Goal: Navigation & Orientation: Find specific page/section

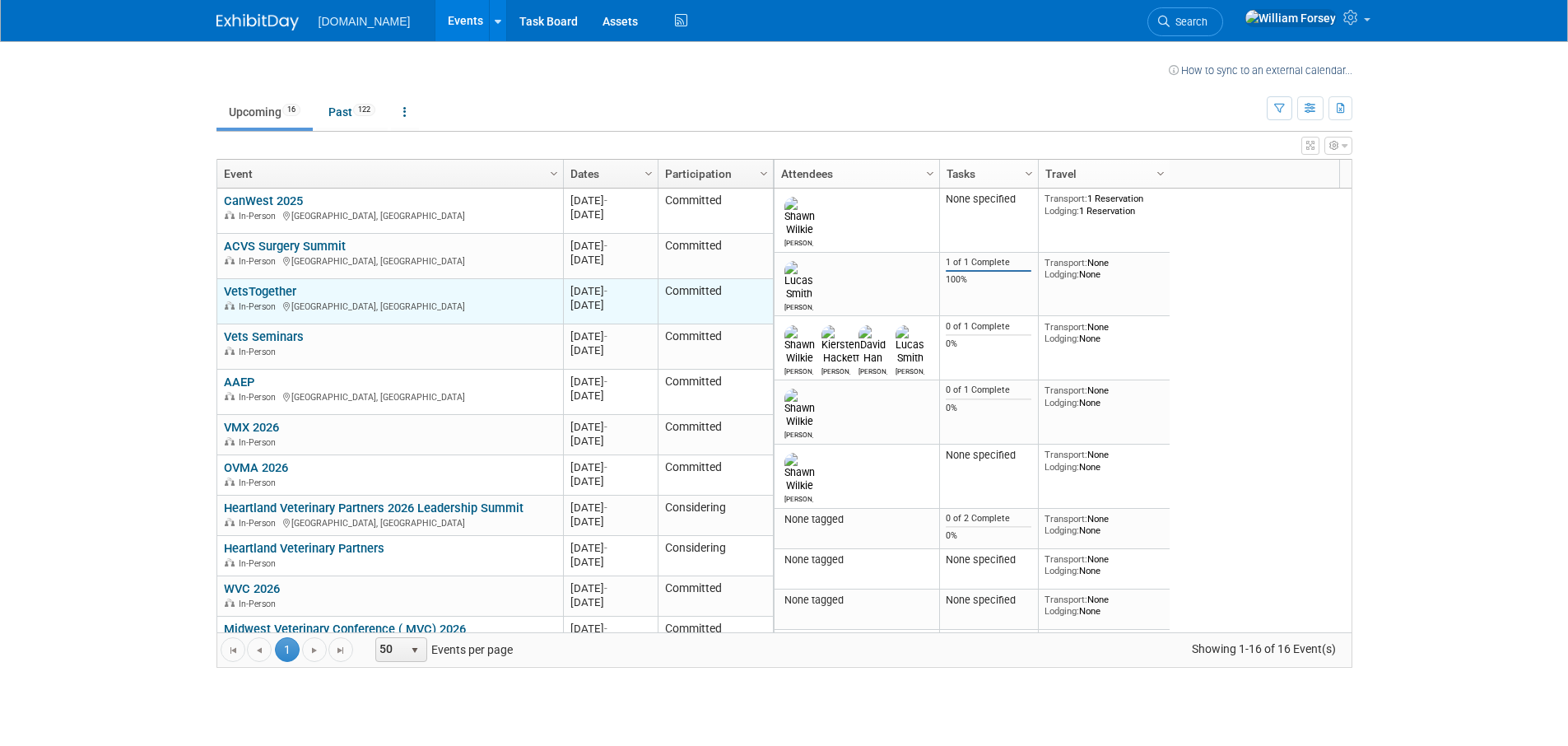
click at [275, 285] on link "VetsTogether" at bounding box center [260, 291] width 72 height 15
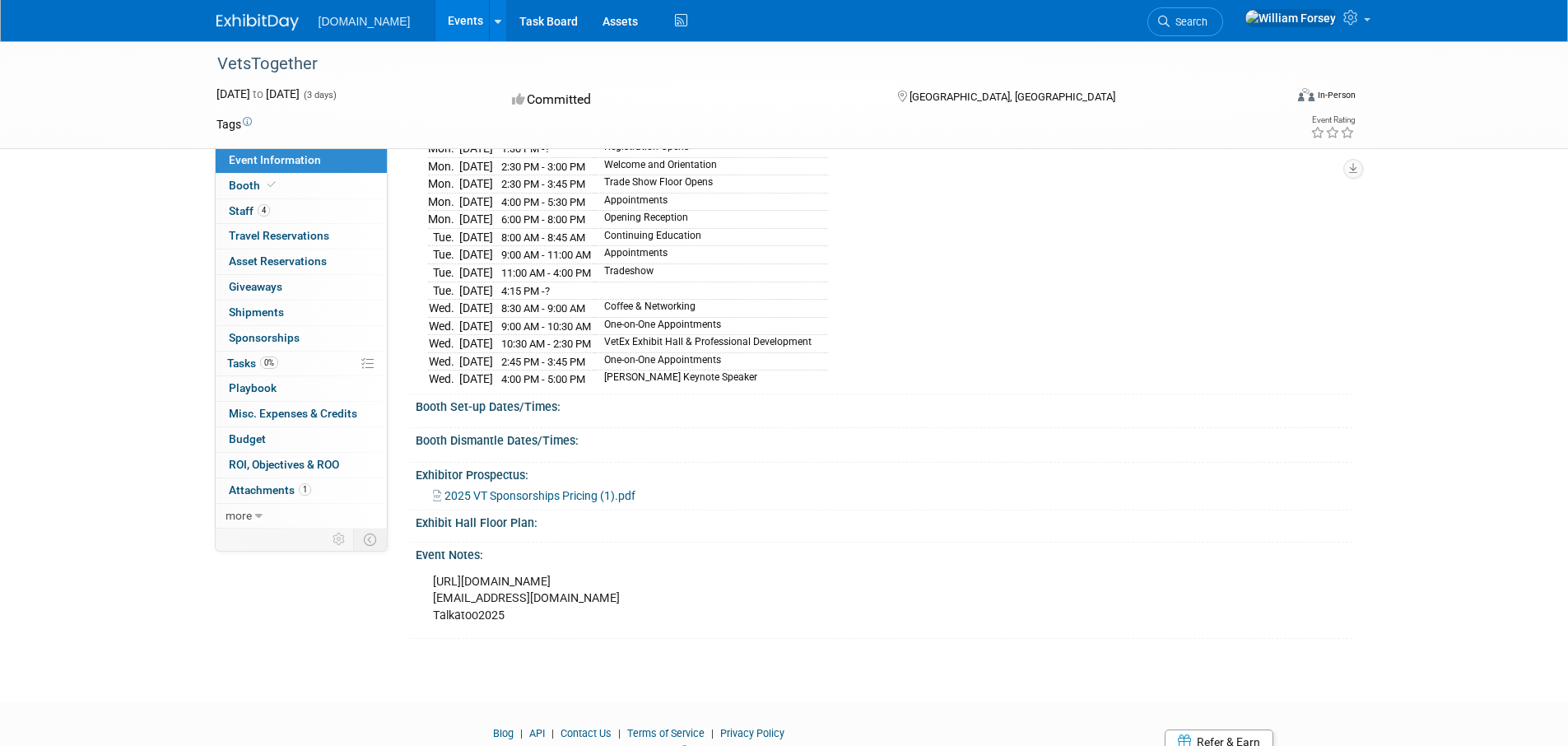
scroll to position [254, 0]
click at [306, 194] on link "Booth" at bounding box center [301, 186] width 171 height 25
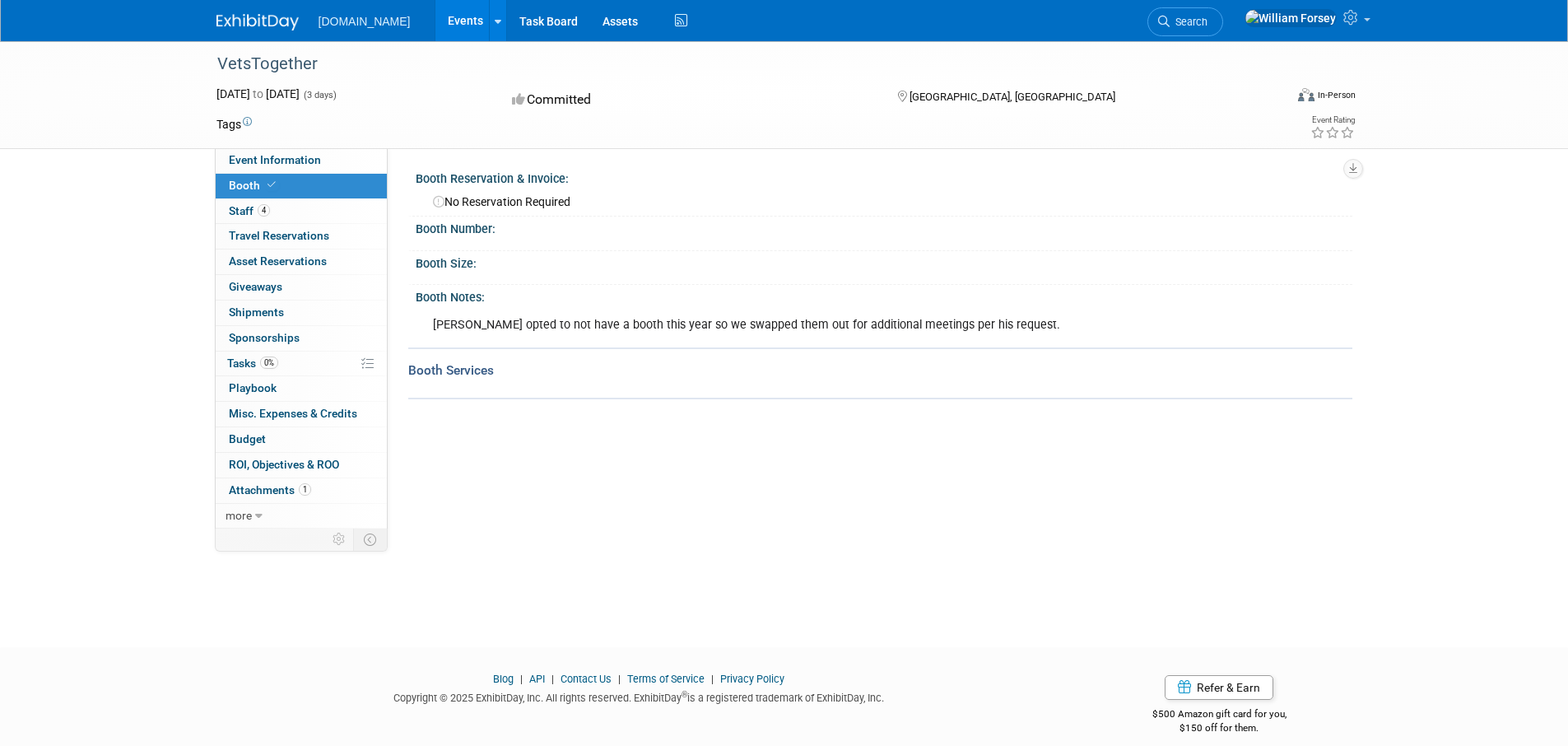
click at [259, 27] on img at bounding box center [258, 22] width 82 height 16
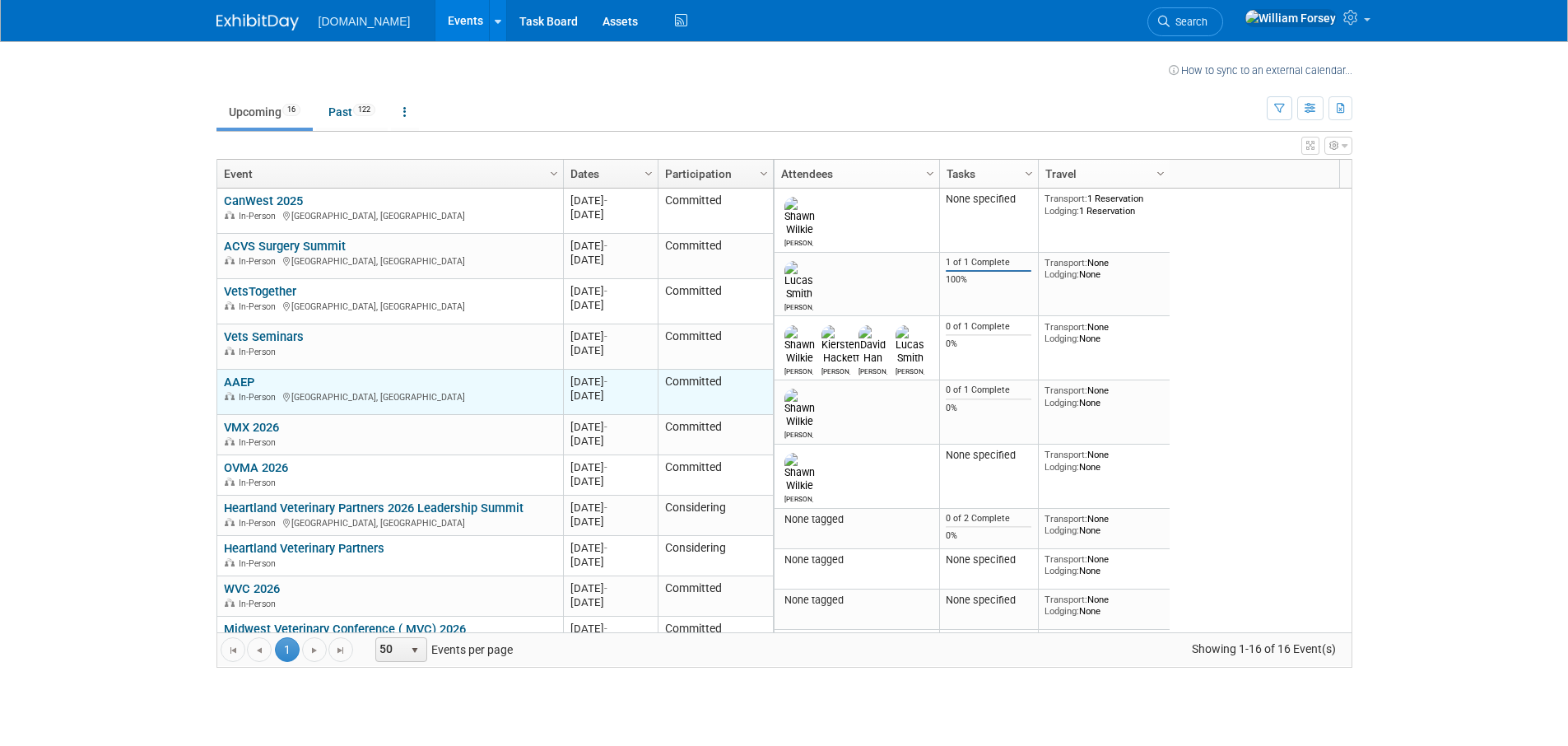
click at [251, 384] on link "AAEP" at bounding box center [239, 382] width 30 height 15
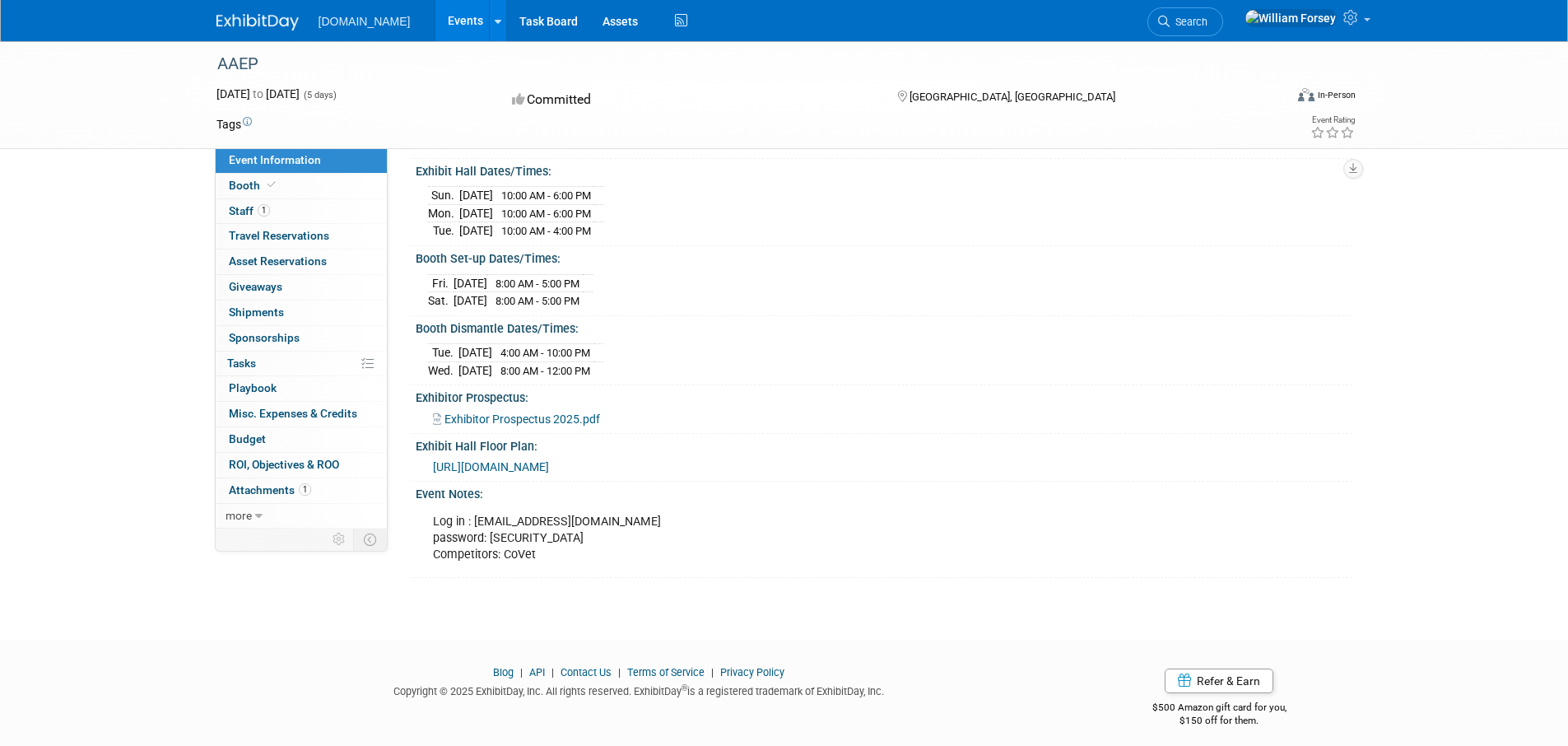
scroll to position [182, 0]
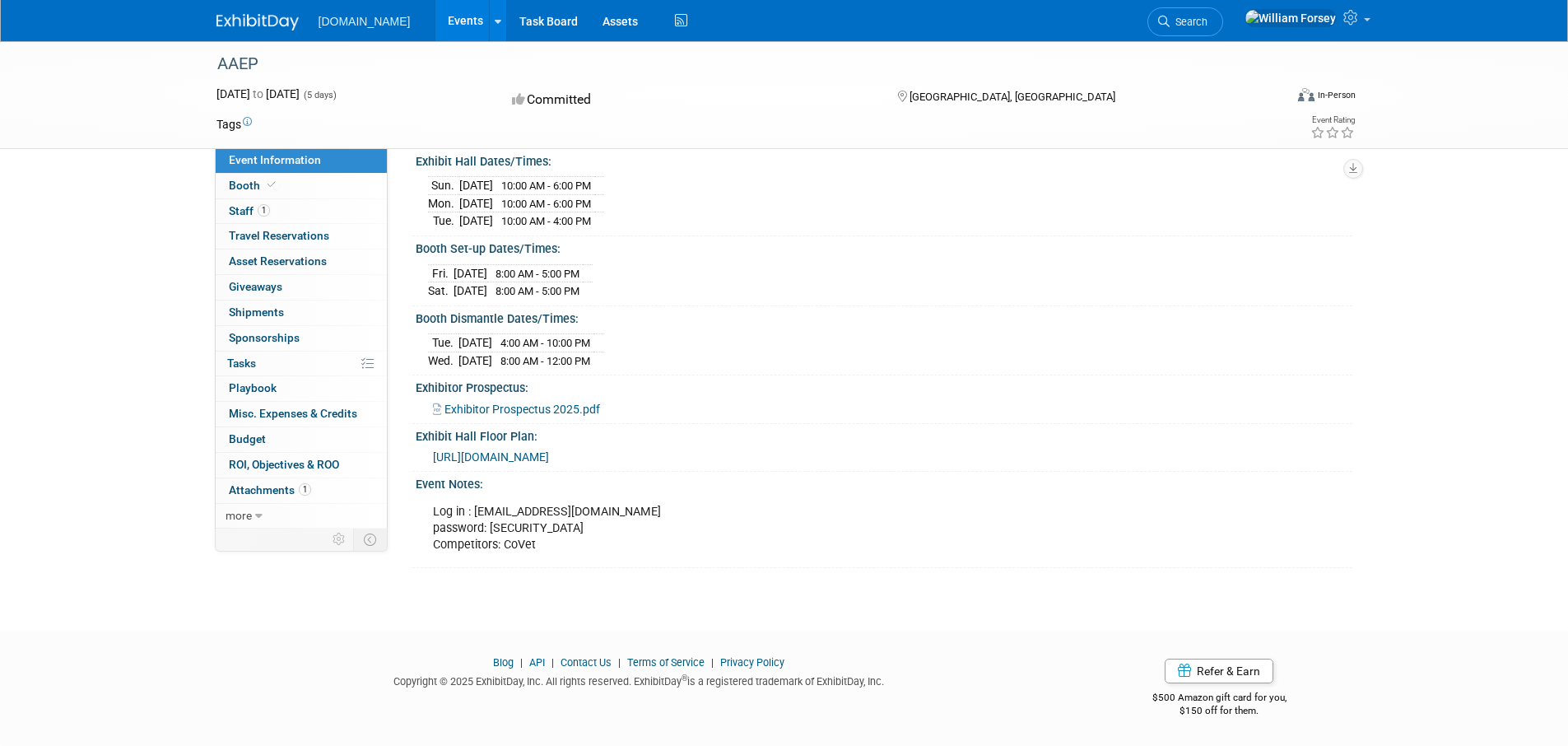
click at [549, 459] on span "https://www.conferenceharvester.com/floorplan/v2/index.asp?EventKey=SFOLRDQQ" at bounding box center [490, 457] width 116 height 13
